Goal: Book appointment/travel/reservation

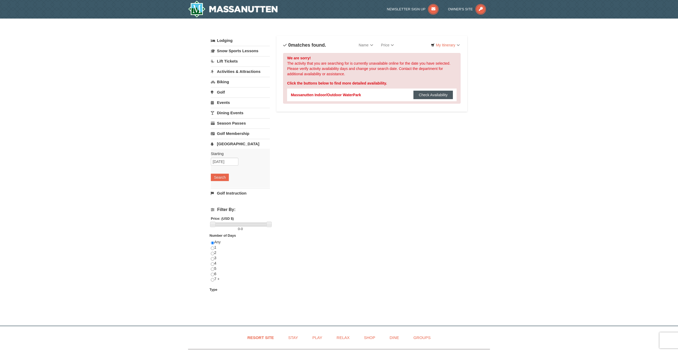
click at [429, 94] on button "Check Availability" at bounding box center [432, 95] width 39 height 8
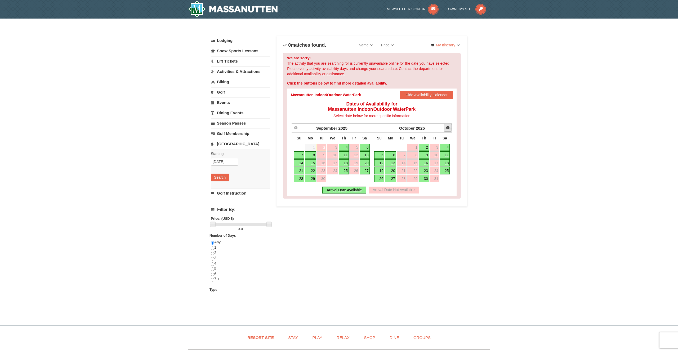
click at [446, 128] on span "Next" at bounding box center [448, 127] width 4 height 4
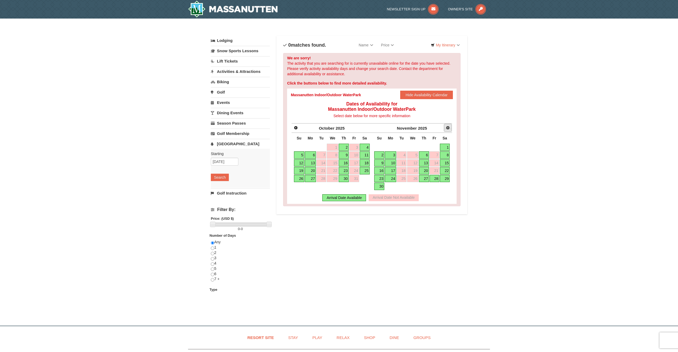
click at [447, 128] on span "Next" at bounding box center [448, 127] width 4 height 4
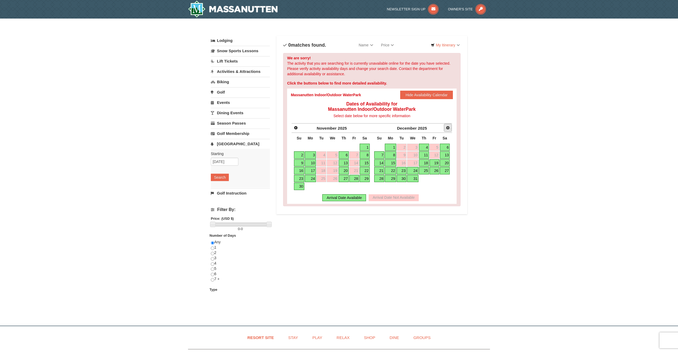
click at [447, 128] on span "Next" at bounding box center [448, 127] width 4 height 4
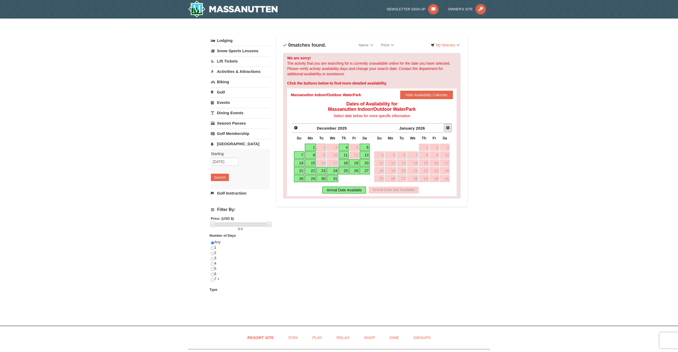
click at [447, 128] on span "Next" at bounding box center [448, 127] width 4 height 4
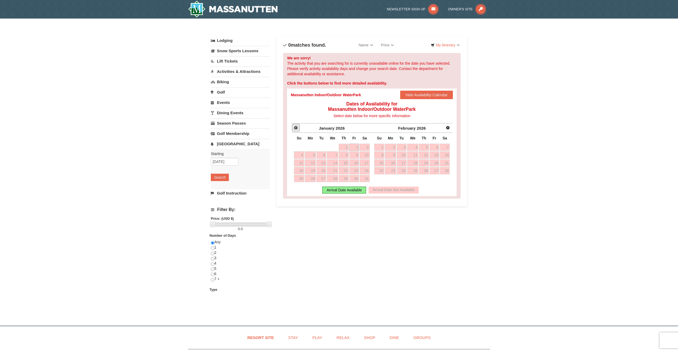
click at [295, 127] on span "Prev" at bounding box center [296, 127] width 4 height 4
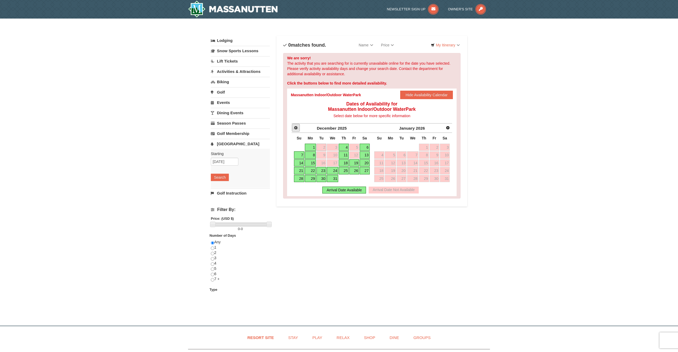
click at [295, 127] on span "Prev" at bounding box center [296, 127] width 4 height 4
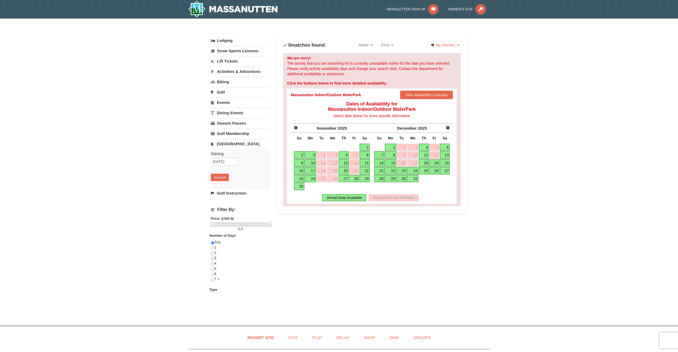
click at [425, 147] on link "4" at bounding box center [424, 146] width 10 height 7
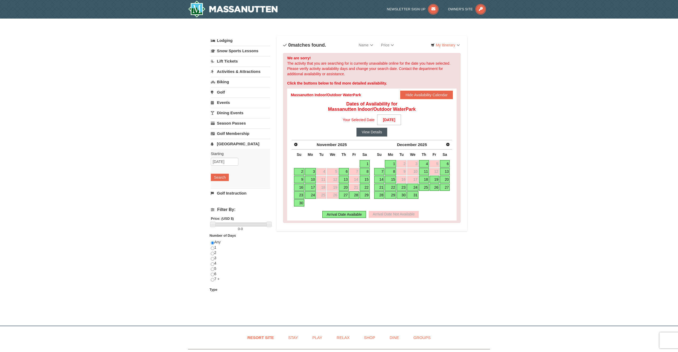
click at [371, 130] on button "View Details" at bounding box center [371, 132] width 31 height 8
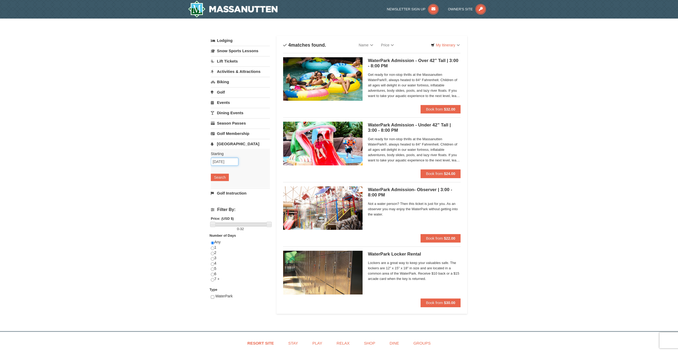
click at [224, 160] on input "[DATE]" at bounding box center [225, 162] width 28 height 8
click at [267, 190] on link "5" at bounding box center [266, 191] width 9 height 7
type input "[DATE]"
click at [222, 179] on button "Search" at bounding box center [220, 176] width 18 height 7
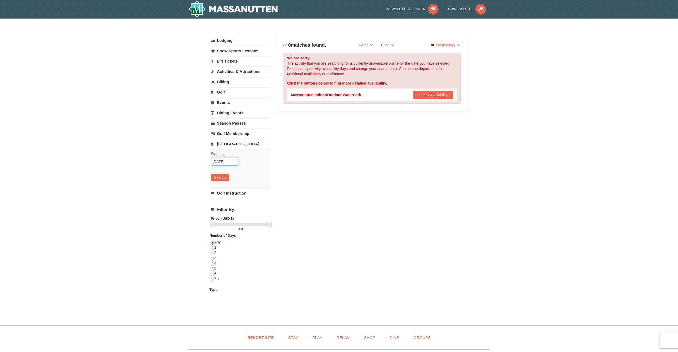
click at [222, 161] on input "[DATE]" at bounding box center [225, 162] width 28 height 8
click at [275, 191] on link "6" at bounding box center [276, 191] width 9 height 7
type input "[DATE]"
click at [217, 178] on button "Search" at bounding box center [220, 176] width 18 height 7
